Goal: Information Seeking & Learning: Learn about a topic

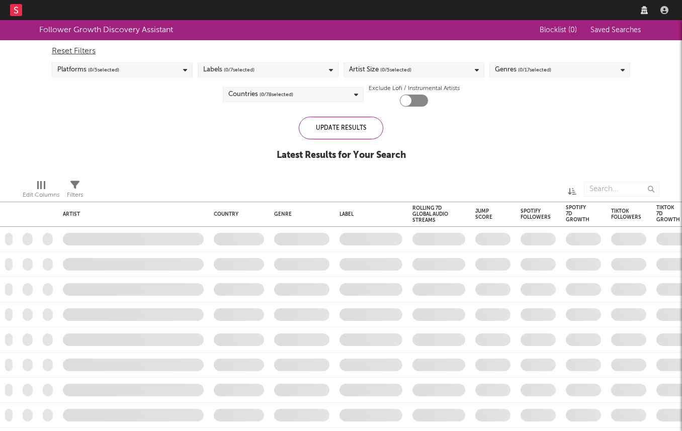
checkbox input "true"
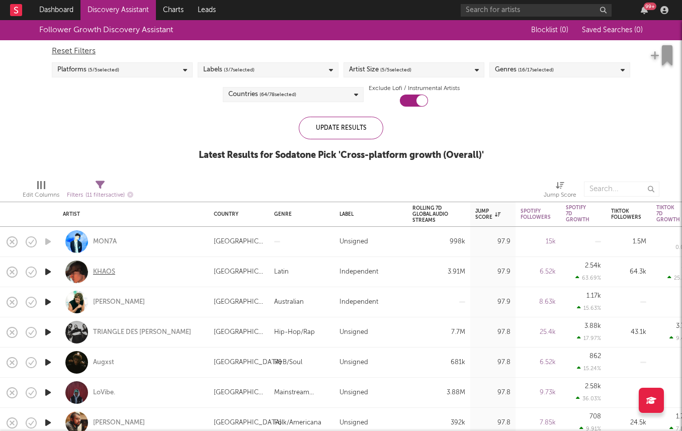
click at [105, 269] on div "KHAOS" at bounding box center [104, 272] width 22 height 9
click at [214, 64] on div "Labels ( 3 / 7 selected)" at bounding box center [228, 70] width 51 height 12
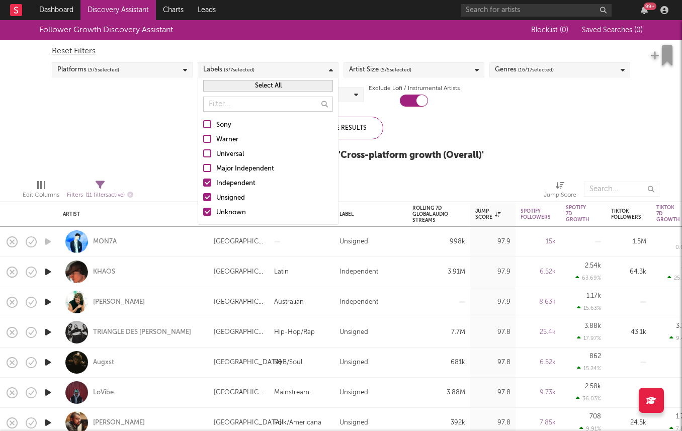
click at [206, 185] on div at bounding box center [207, 183] width 8 height 8
click at [203, 185] on input "Independent" at bounding box center [203, 184] width 0 height 12
click at [157, 116] on div "Follower Growth Discovery Assistant Blocklist ( 0 ) Saved Searches ( 0 ) Reset …" at bounding box center [341, 95] width 682 height 151
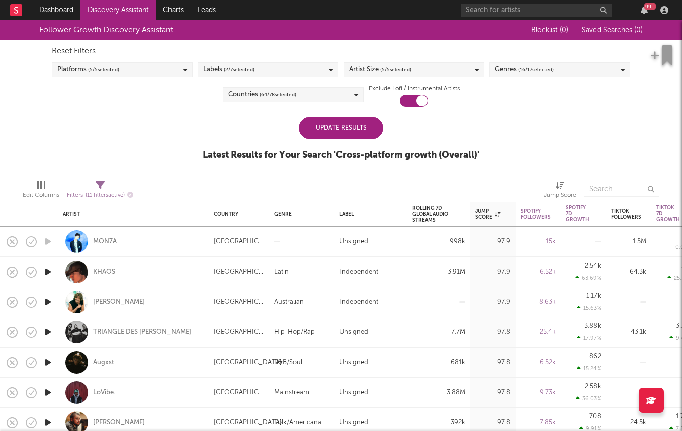
click at [339, 122] on div "Update Results" at bounding box center [341, 128] width 85 height 23
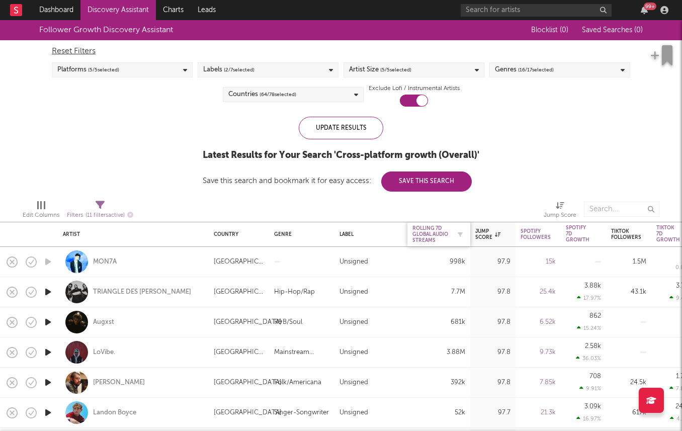
click at [433, 235] on div "Rolling 7D Global Audio Streams" at bounding box center [432, 234] width 38 height 18
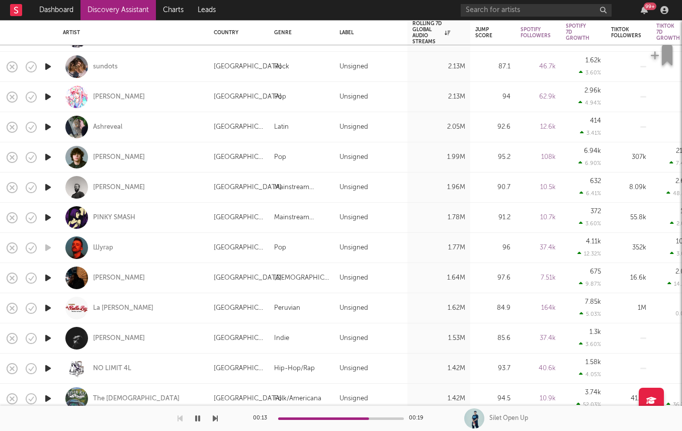
drag, startPoint x: 46, startPoint y: 181, endPoint x: 54, endPoint y: 159, distance: 23.4
click at [42, 185] on div at bounding box center [48, 188] width 20 height 30
select select "1w"
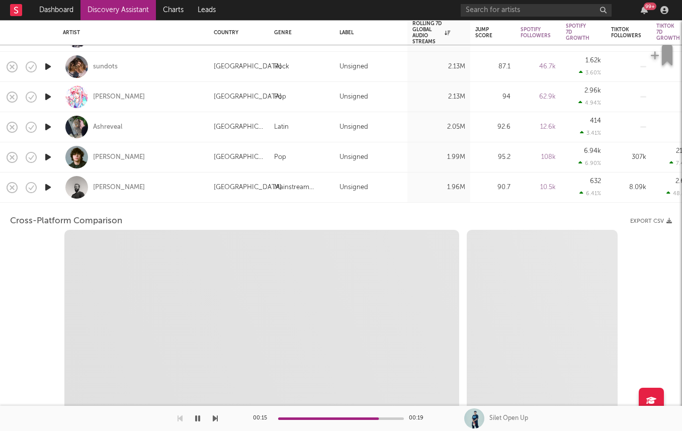
click at [41, 186] on div at bounding box center [48, 188] width 20 height 30
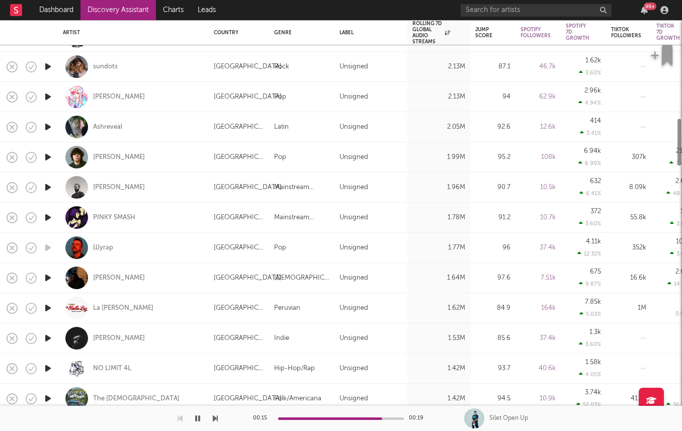
click at [45, 186] on icon "button" at bounding box center [48, 187] width 11 height 13
click at [46, 213] on icon "button" at bounding box center [48, 217] width 11 height 13
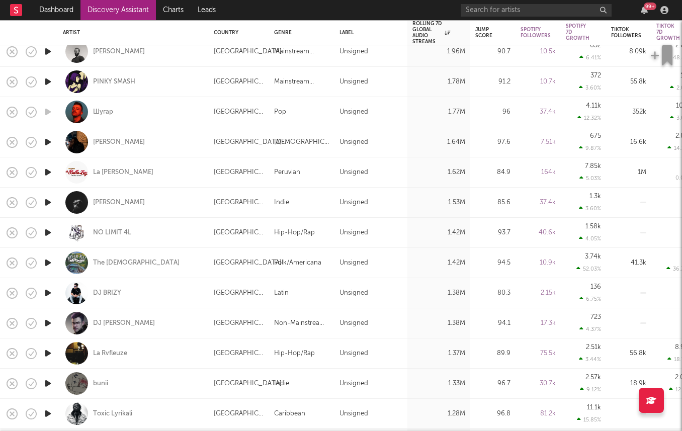
click at [47, 258] on icon "button" at bounding box center [48, 263] width 11 height 13
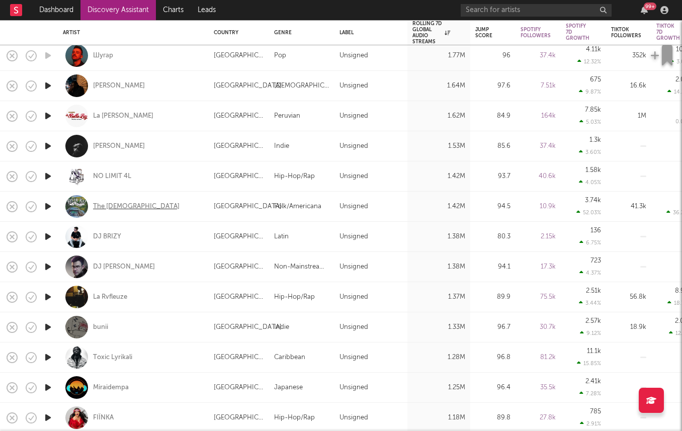
click at [118, 202] on div "The Creekers" at bounding box center [136, 206] width 87 height 9
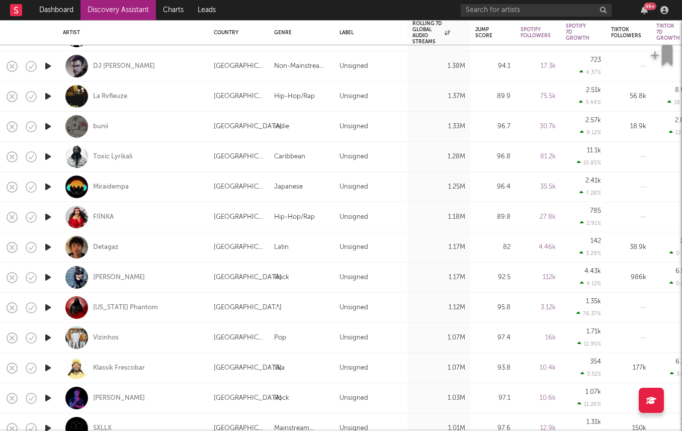
click at [46, 247] on icon "button" at bounding box center [48, 247] width 11 height 13
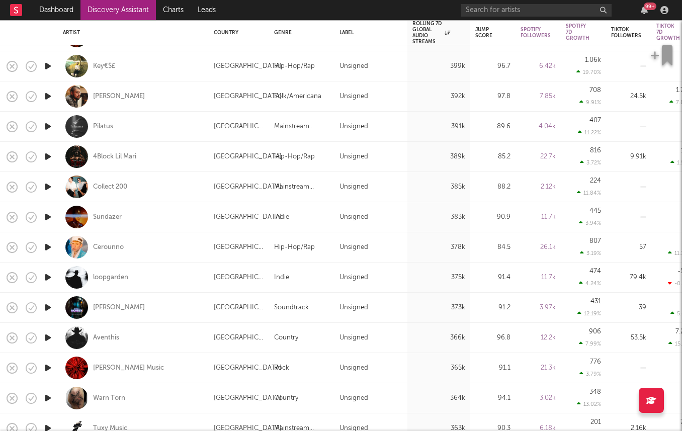
click at [47, 278] on icon "button" at bounding box center [48, 277] width 11 height 13
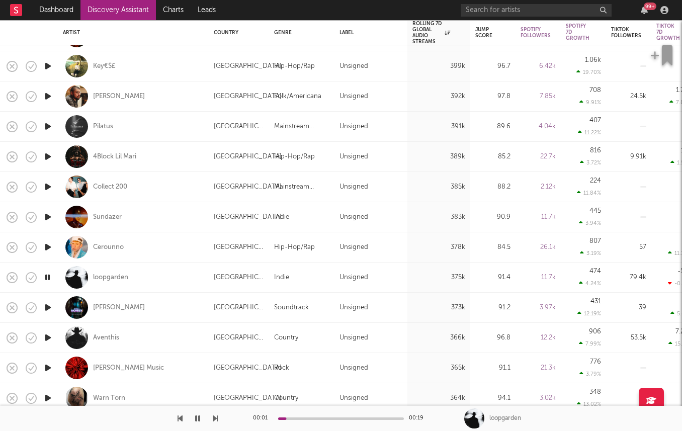
click at [47, 278] on icon "button" at bounding box center [48, 277] width 10 height 13
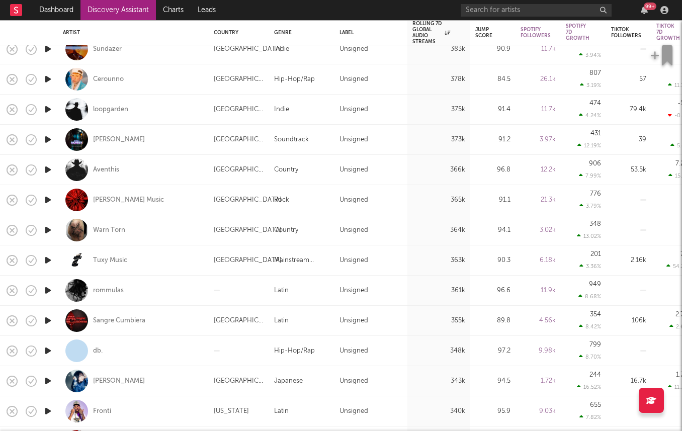
click at [48, 140] on icon "button" at bounding box center [48, 139] width 11 height 13
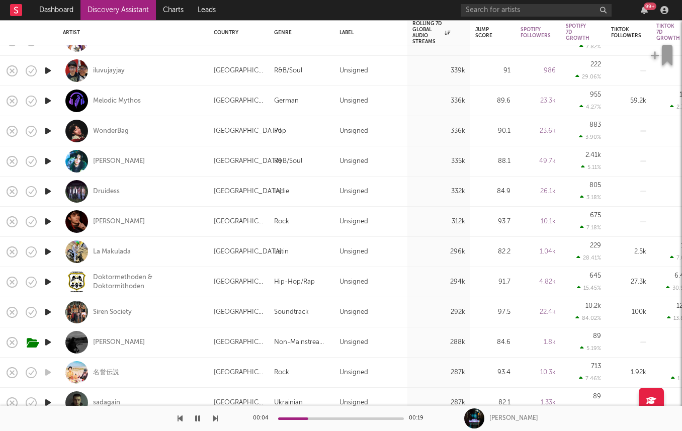
click at [46, 193] on icon "button" at bounding box center [48, 191] width 11 height 13
click at [102, 191] on div "Druidess" at bounding box center [106, 191] width 27 height 9
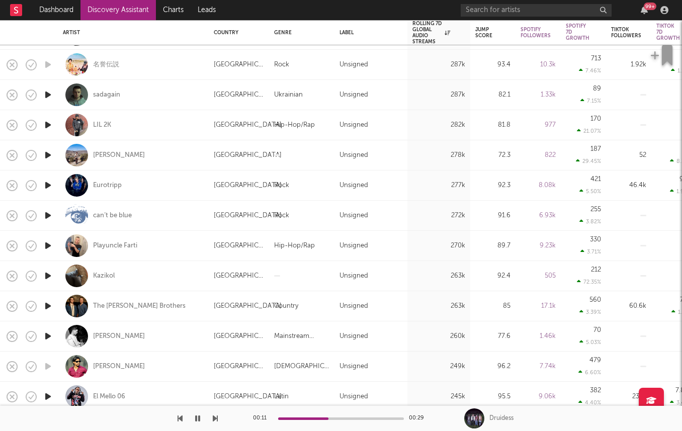
click at [52, 183] on icon "button" at bounding box center [48, 185] width 11 height 13
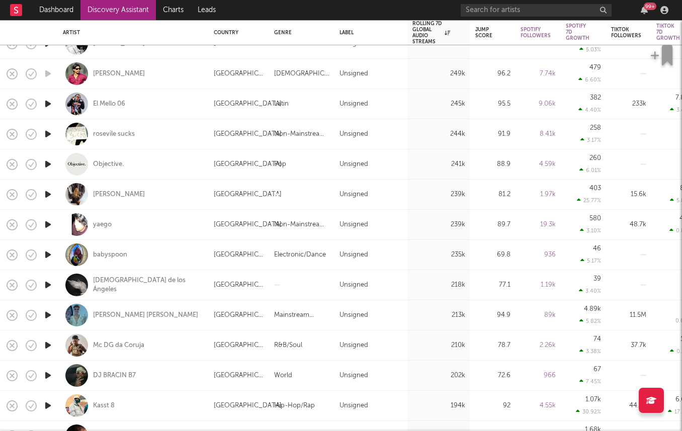
click at [48, 289] on icon "button" at bounding box center [48, 285] width 11 height 13
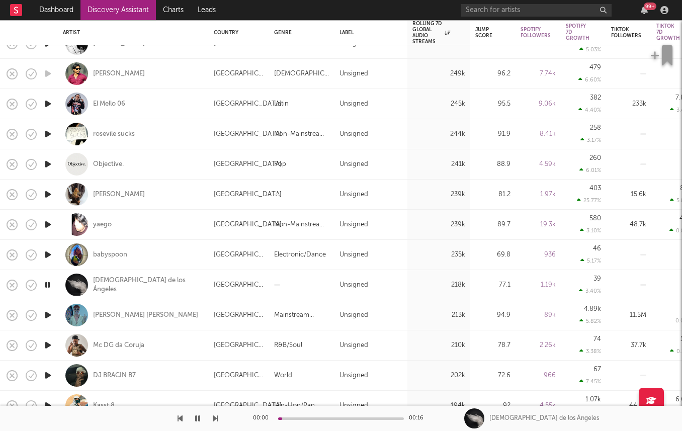
click at [96, 291] on div "Apóstol de los Ángeles" at bounding box center [133, 285] width 141 height 30
select select "1w"
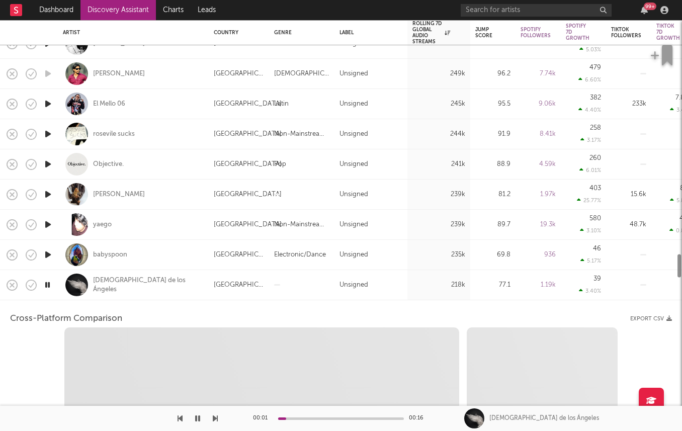
click at [96, 293] on div "Apóstol de los Ángeles" at bounding box center [133, 285] width 141 height 30
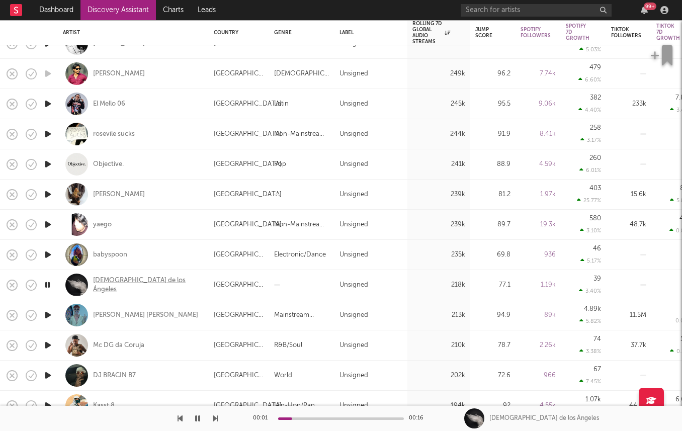
click at [102, 281] on div "Apóstol de los Ángeles" at bounding box center [147, 285] width 108 height 18
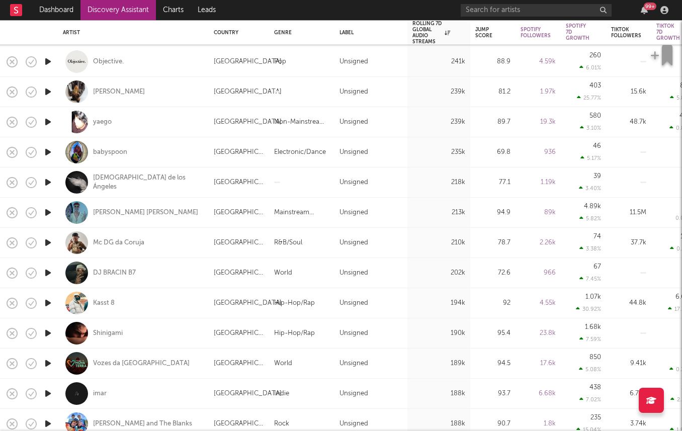
click at [47, 330] on icon "button" at bounding box center [48, 333] width 11 height 13
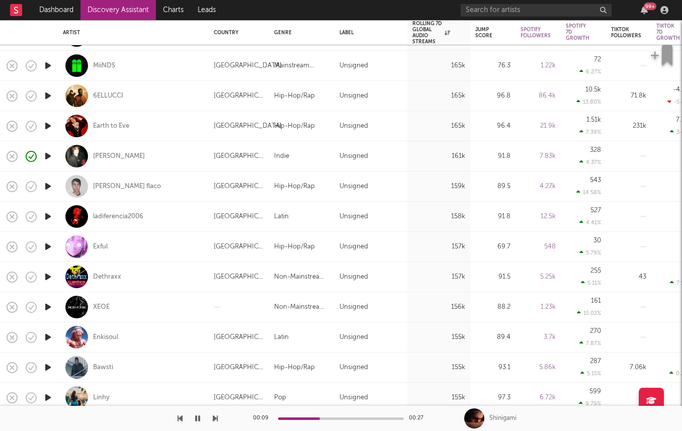
drag, startPoint x: 50, startPoint y: 188, endPoint x: 52, endPoint y: 212, distance: 24.2
click at [50, 188] on icon "button" at bounding box center [48, 186] width 11 height 13
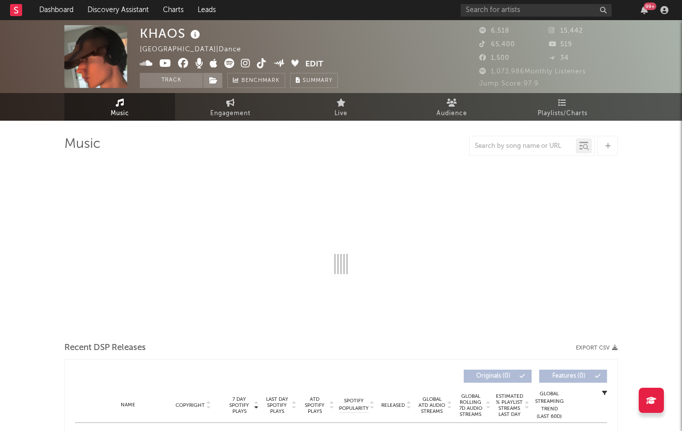
select select "1w"
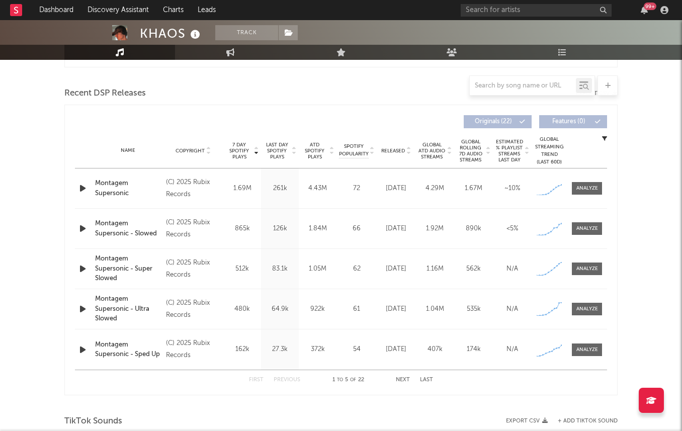
scroll to position [359, 0]
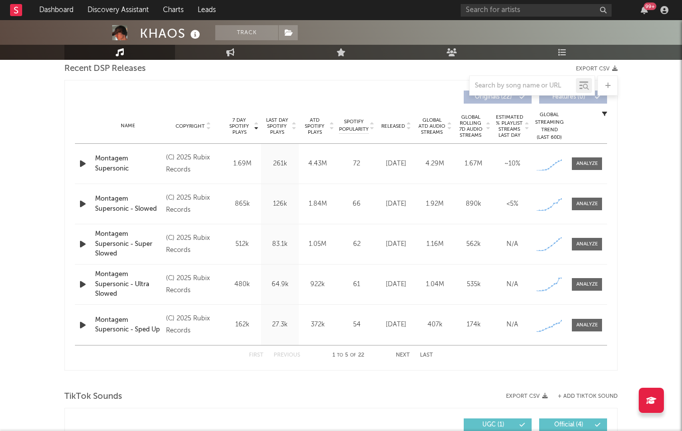
click at [397, 124] on span "Released" at bounding box center [393, 126] width 24 height 6
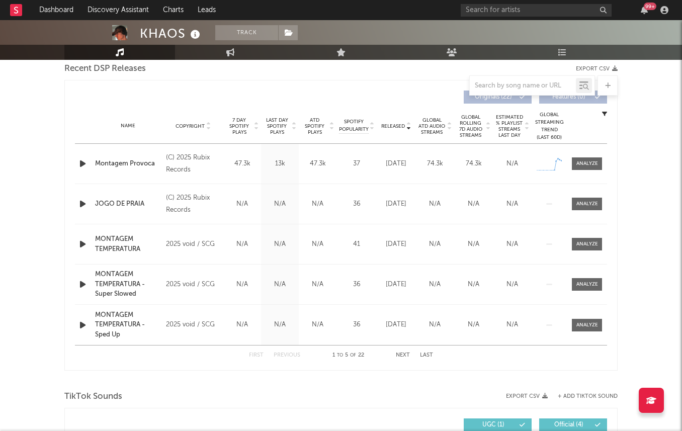
click at [397, 124] on span "Released" at bounding box center [393, 126] width 24 height 6
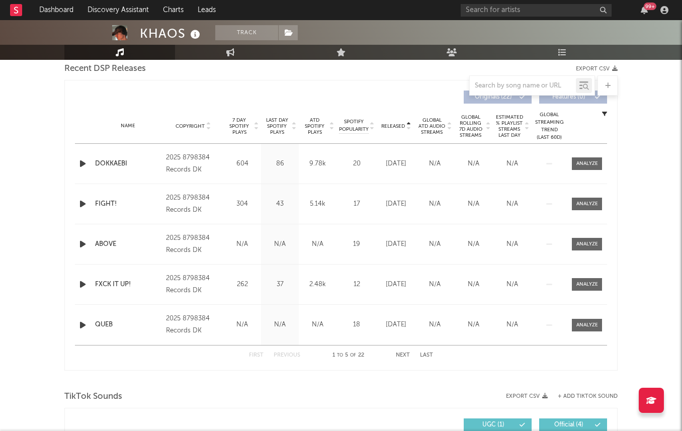
scroll to position [0, 0]
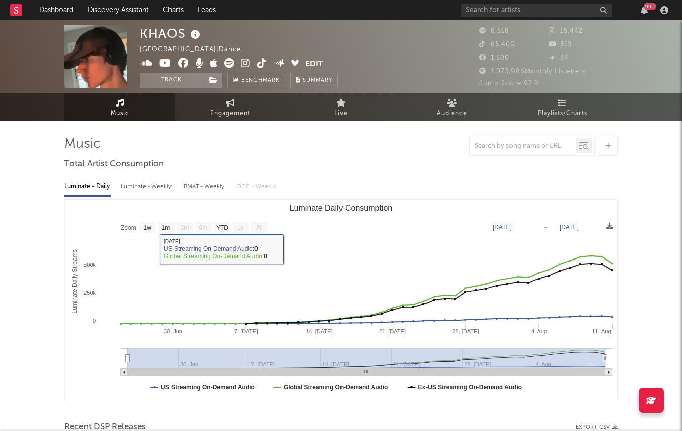
click at [127, 178] on div "Luminate - Weekly" at bounding box center [147, 186] width 53 height 17
select select "1w"
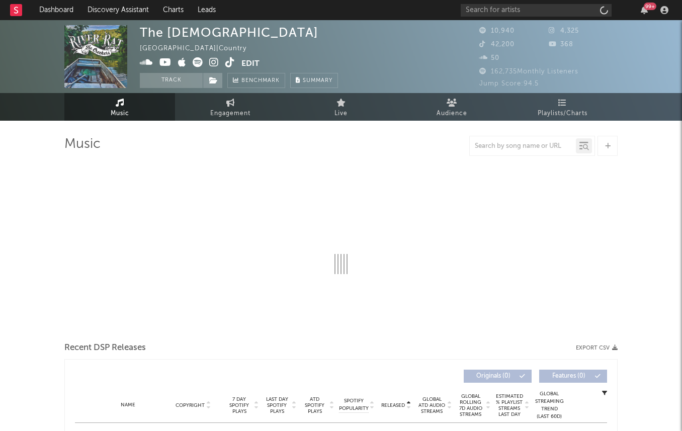
select select "6m"
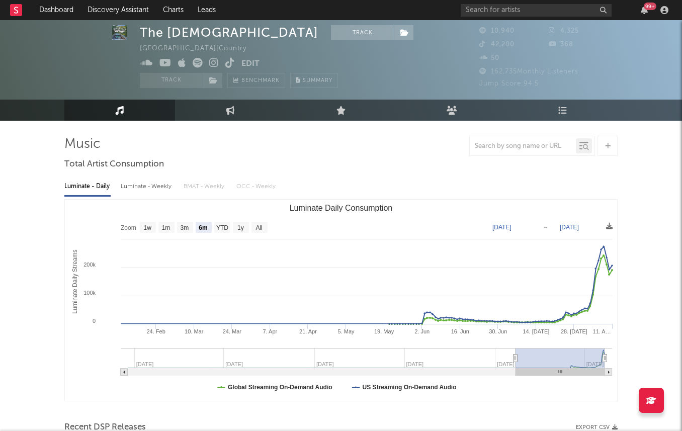
scroll to position [41, 0]
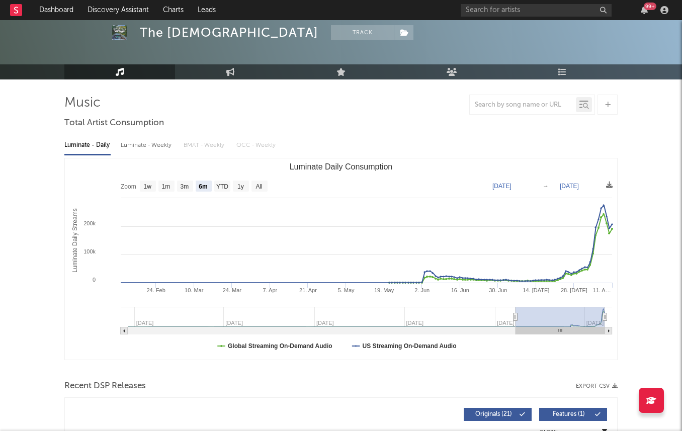
click at [126, 144] on div "Luminate - Weekly" at bounding box center [147, 145] width 53 height 17
select select "1w"
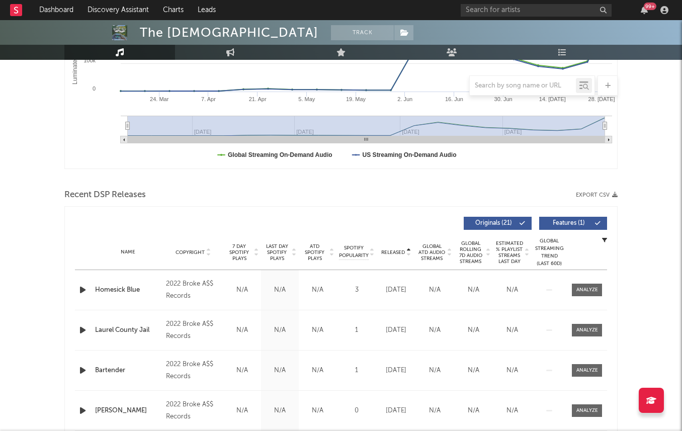
scroll to position [323, 0]
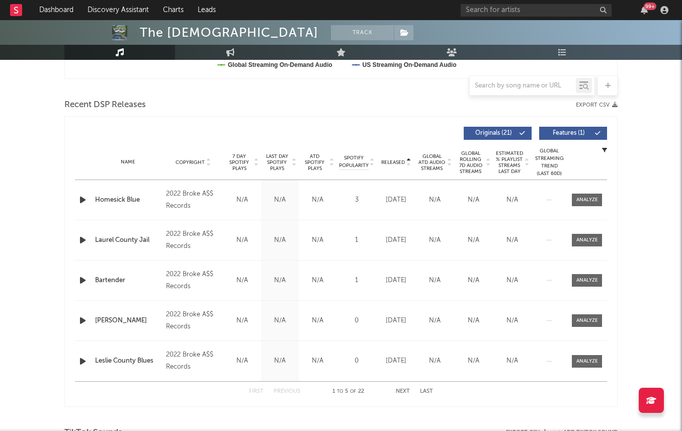
click at [241, 159] on span "7 Day Spotify Plays" at bounding box center [239, 162] width 27 height 18
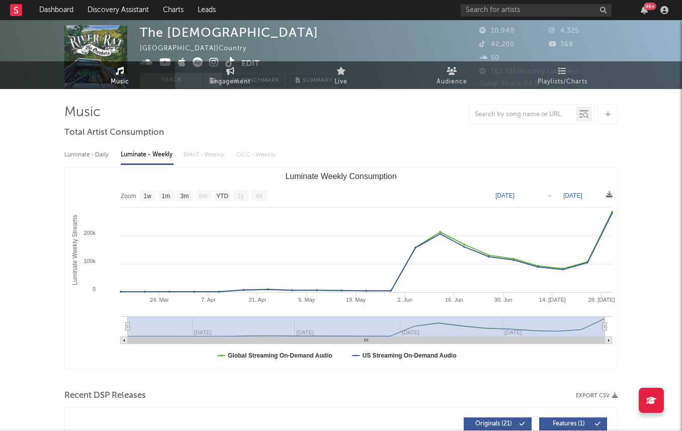
scroll to position [0, 0]
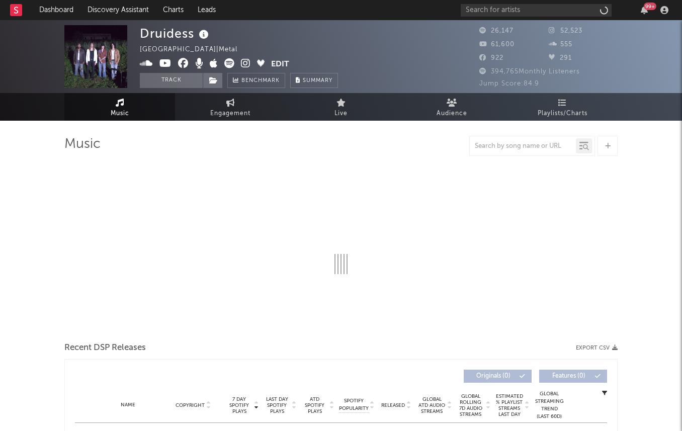
select select "6m"
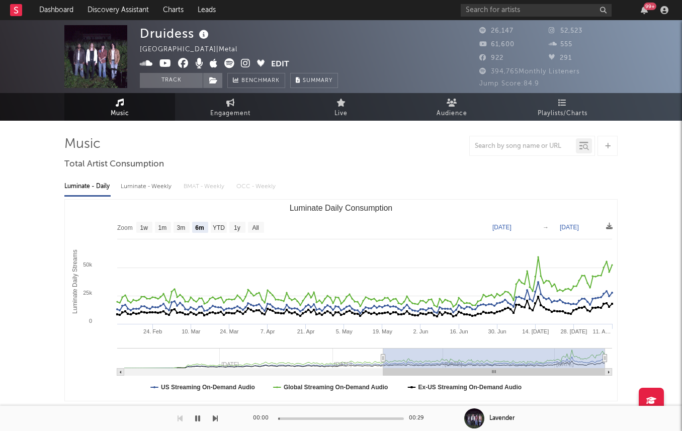
click at [151, 184] on div "Luminate - Weekly" at bounding box center [147, 186] width 53 height 17
select select "6m"
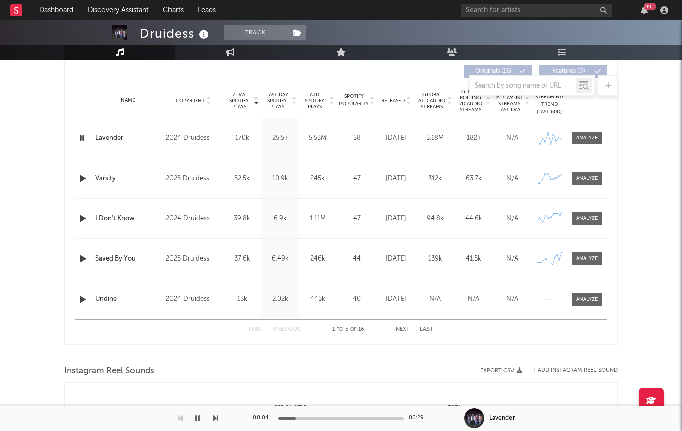
scroll to position [385, 0]
click at [278, 101] on span "Last Day Spotify Plays" at bounding box center [277, 100] width 27 height 18
click at [81, 180] on icon "button" at bounding box center [82, 178] width 11 height 13
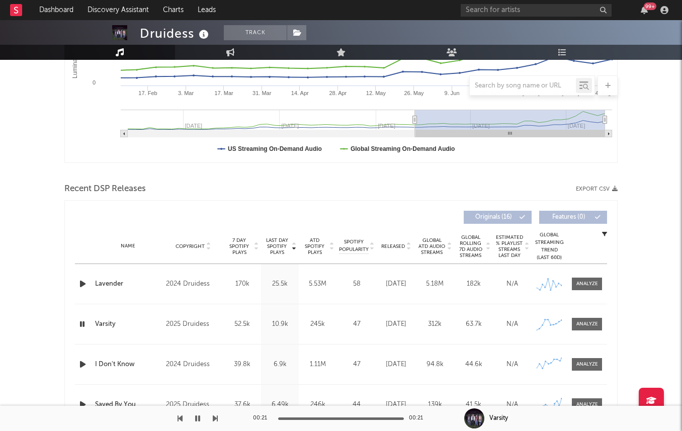
scroll to position [330, 0]
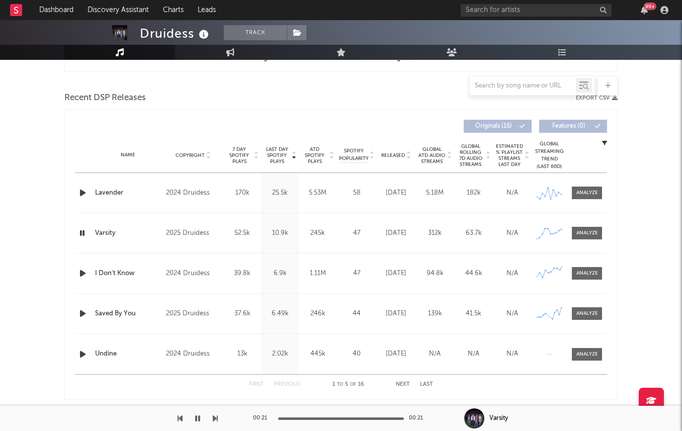
click at [84, 234] on icon "button" at bounding box center [82, 233] width 10 height 13
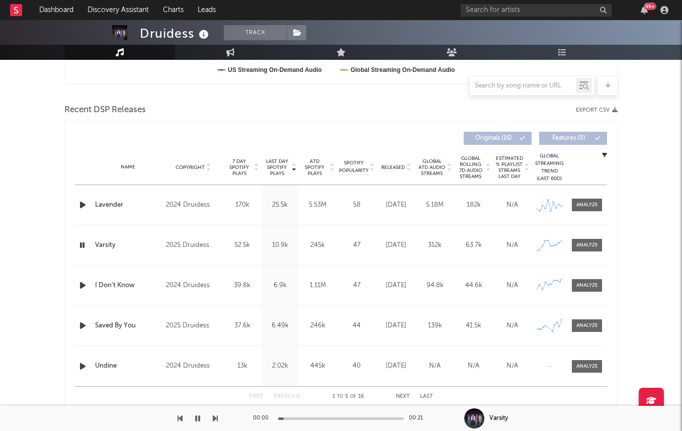
scroll to position [313, 0]
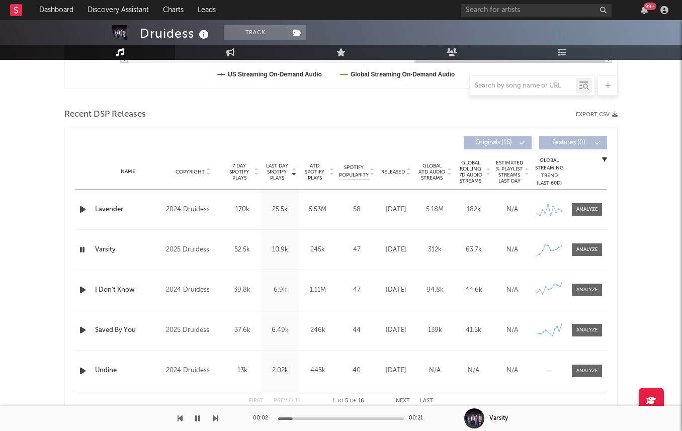
click at [79, 285] on icon "button" at bounding box center [82, 290] width 11 height 13
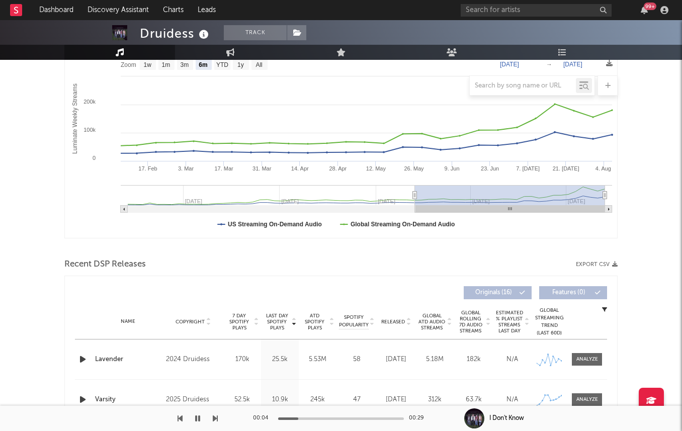
scroll to position [0, 0]
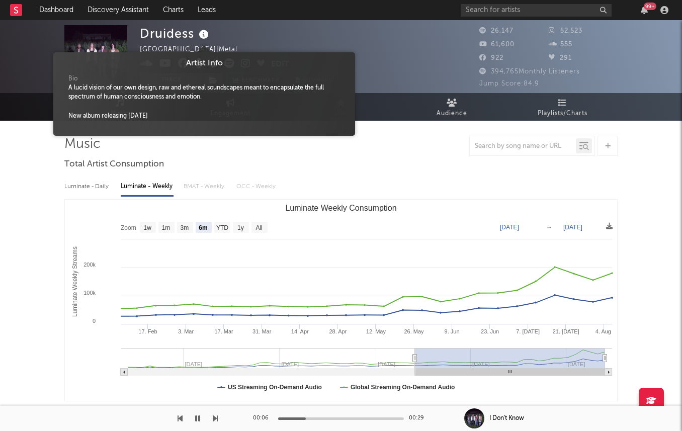
click at [198, 36] on icon at bounding box center [204, 35] width 15 height 14
click at [206, 35] on icon at bounding box center [204, 35] width 15 height 14
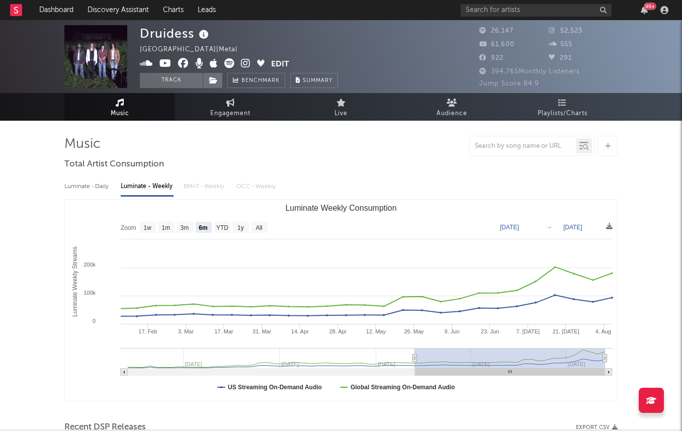
click at [166, 63] on icon at bounding box center [165, 63] width 12 height 10
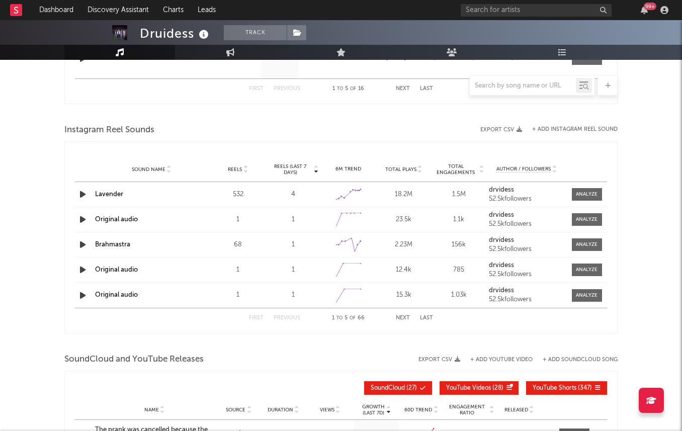
scroll to position [568, 0]
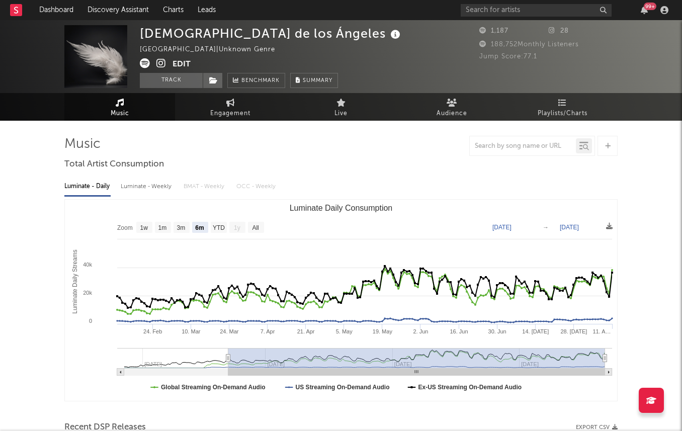
select select "6m"
